Goal: Information Seeking & Learning: Understand process/instructions

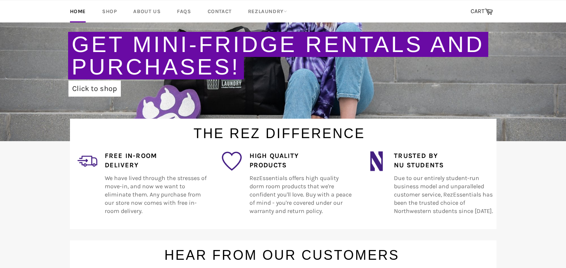
scroll to position [132, 0]
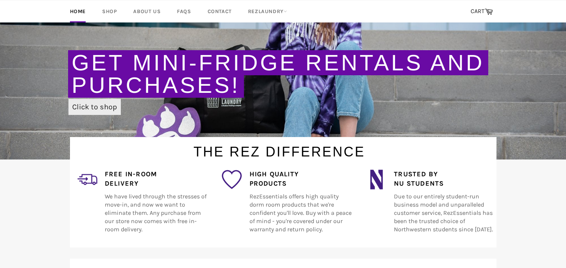
click at [102, 108] on link "Click to shop" at bounding box center [94, 107] width 52 height 16
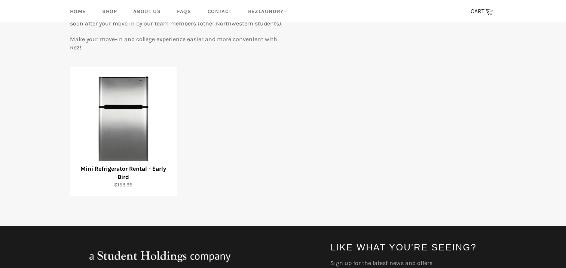
scroll to position [107, 0]
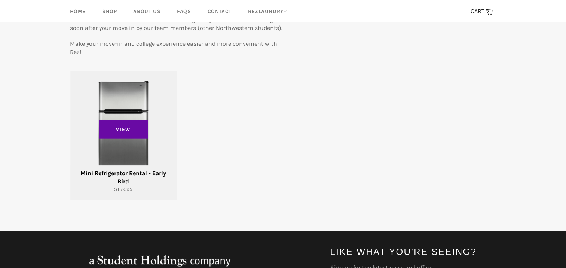
click at [140, 153] on img at bounding box center [124, 125] width 88 height 88
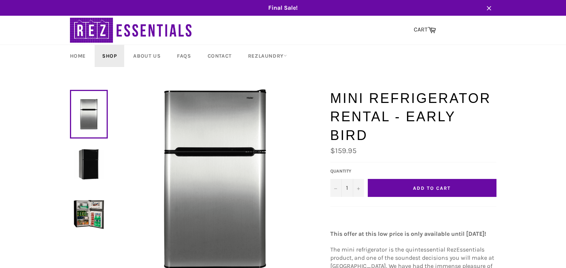
click at [110, 55] on link "Shop" at bounding box center [110, 56] width 30 height 22
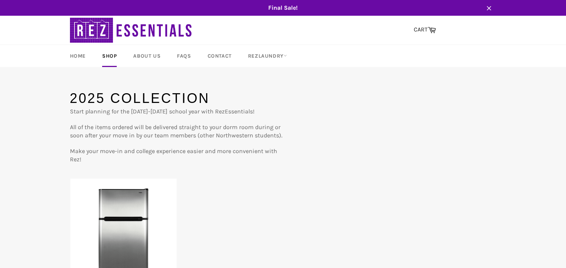
click at [147, 216] on img at bounding box center [124, 232] width 88 height 88
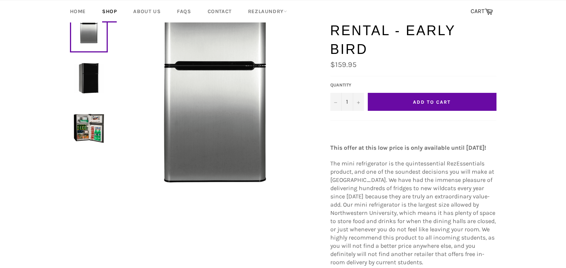
scroll to position [46, 0]
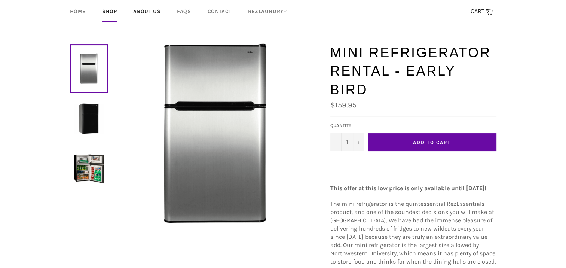
click at [148, 13] on link "About Us" at bounding box center [147, 11] width 42 height 22
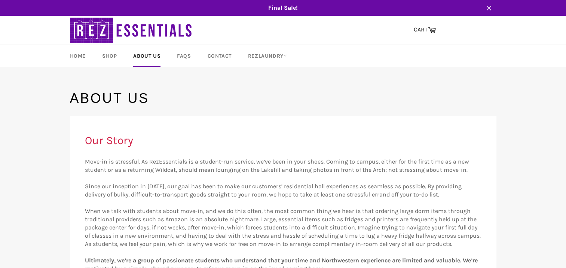
click at [181, 61] on link "FAQs" at bounding box center [183, 56] width 29 height 22
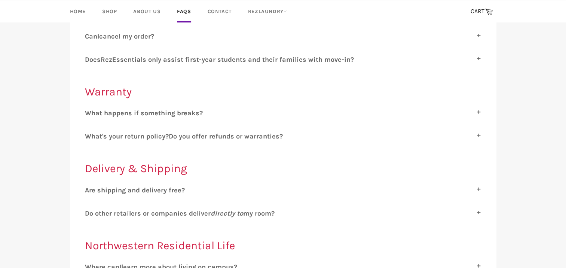
scroll to position [208, 0]
click at [232, 109] on label "W hat happens if something breaks?" at bounding box center [283, 112] width 396 height 8
click at [90, 109] on input "W hat happens if something breaks?" at bounding box center [87, 110] width 5 height 5
checkbox input "true"
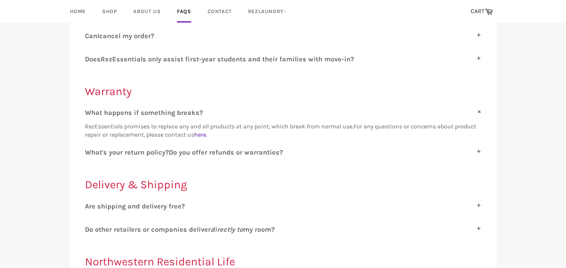
click at [276, 154] on span "o you offer refunds or warranties?" at bounding box center [228, 152] width 110 height 8
click at [90, 153] on input "W hat's your return policy? D o you offer refunds or warranties?" at bounding box center [87, 150] width 5 height 5
checkbox input "true"
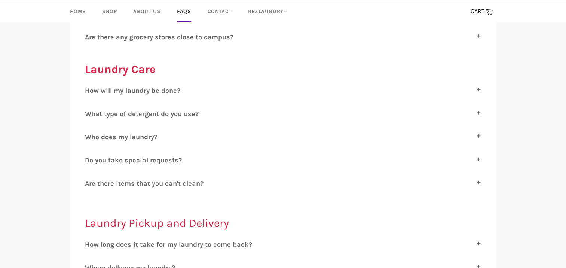
scroll to position [643, 0]
